Goal: Task Accomplishment & Management: Use online tool/utility

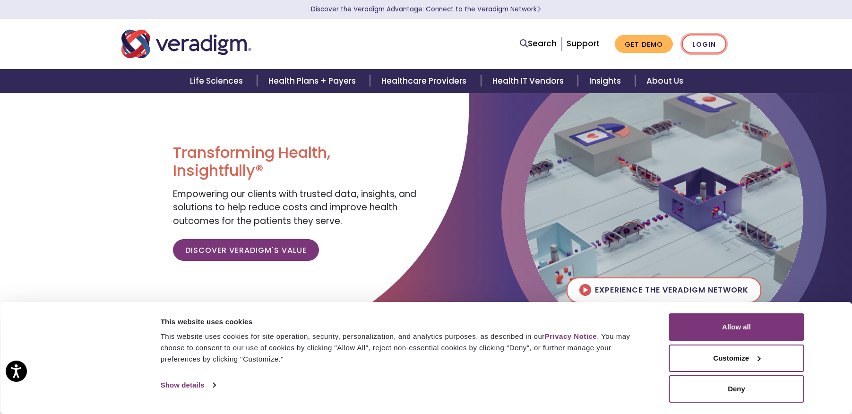
click at [708, 46] on link "Login" at bounding box center [704, 43] width 44 height 19
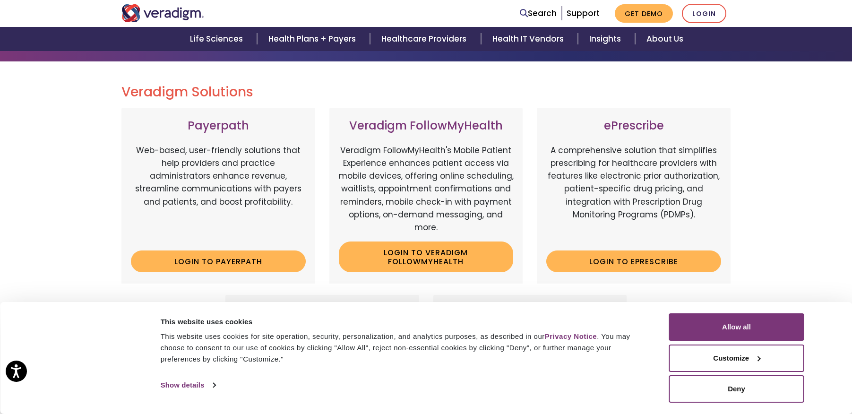
scroll to position [130, 0]
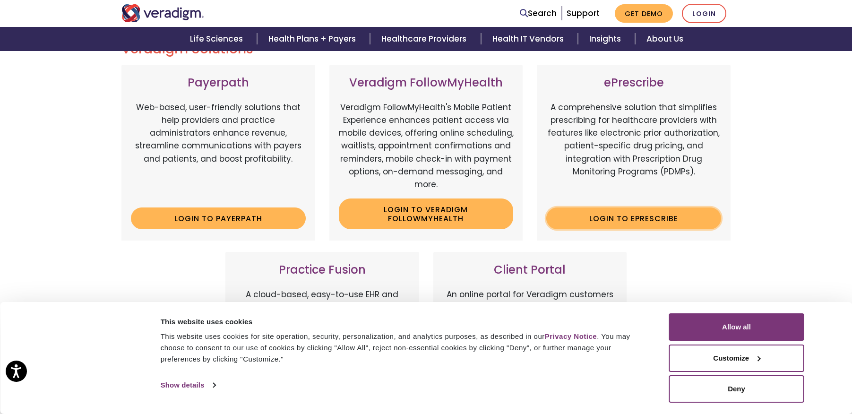
click at [672, 224] on link "Login to ePrescribe" at bounding box center [633, 218] width 175 height 22
click at [714, 11] on link "Login" at bounding box center [704, 13] width 44 height 19
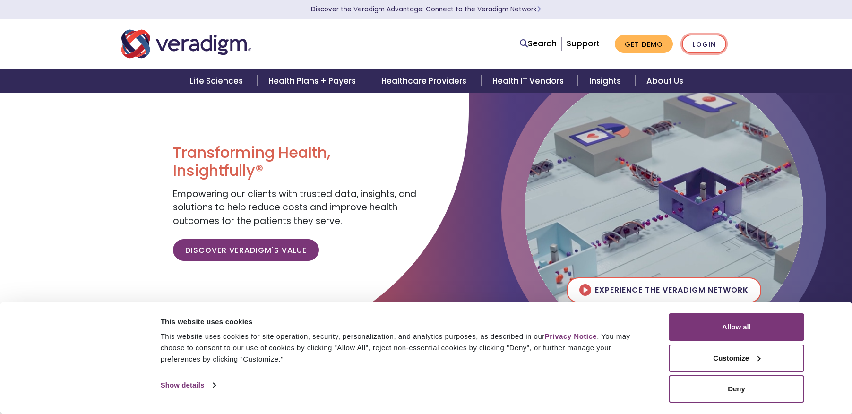
click at [711, 39] on link "Login" at bounding box center [704, 43] width 44 height 19
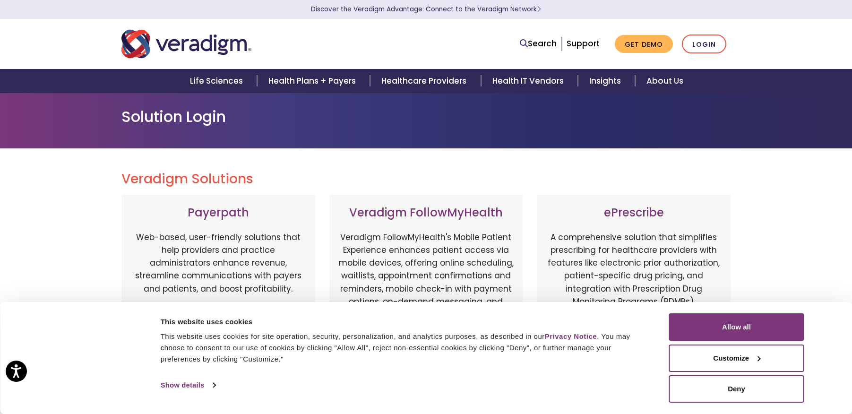
click at [696, 53] on div "Search Support Get Demo Login" at bounding box center [426, 43] width 624 height 31
click at [698, 49] on link "Login" at bounding box center [704, 43] width 44 height 19
click at [704, 330] on button "Allow all" at bounding box center [736, 326] width 135 height 27
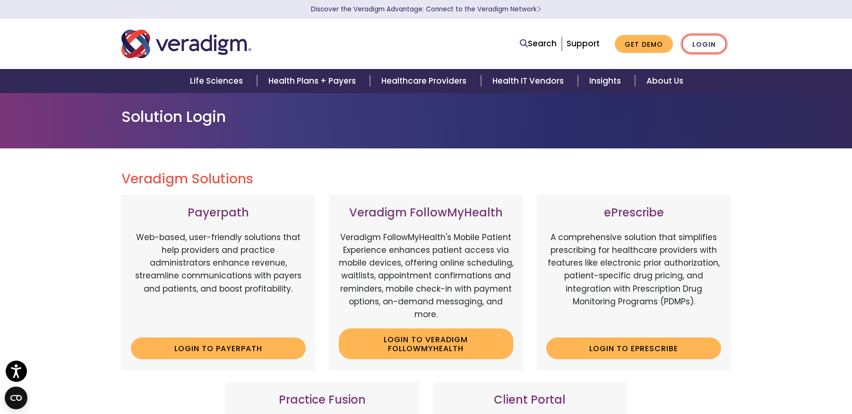
click at [698, 44] on link "Login" at bounding box center [704, 43] width 44 height 19
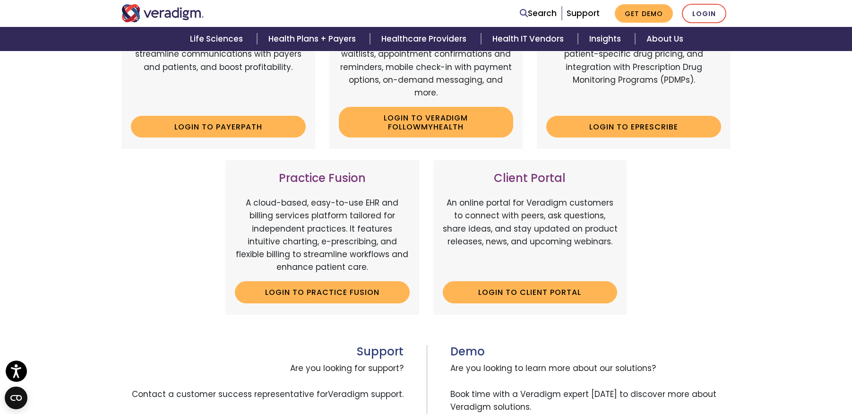
scroll to position [181, 0]
